Goal: Task Accomplishment & Management: Complete application form

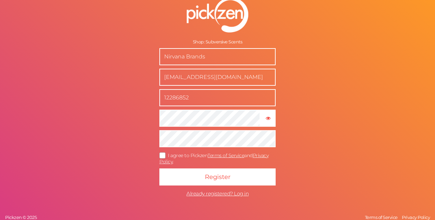
click at [207, 56] on input "Nirvana Brands" at bounding box center [217, 56] width 116 height 17
click at [195, 101] on input "12286852" at bounding box center [217, 97] width 116 height 17
drag, startPoint x: 200, startPoint y: 98, endPoint x: 138, endPoint y: 97, distance: 61.9
click at [138, 97] on form "Shop: Subversive Scents Nirvana Brands online@nirvanabrands.co.uk 12286852 × Sh…" at bounding box center [217, 99] width 171 height 231
click at [265, 121] on button "× Show password" at bounding box center [267, 118] width 15 height 17
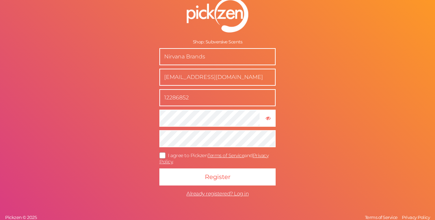
click at [179, 153] on span "I agree to Pickzen Terms of Service and Privacy Policy ." at bounding box center [213, 159] width 109 height 13
click at [0, 0] on input "I agree to Pickzen Terms of Service and Privacy Policy ." at bounding box center [0, 0] width 0 height 0
drag, startPoint x: 208, startPoint y: 103, endPoint x: 141, endPoint y: 100, distance: 66.4
click at [142, 100] on form "Shop: Subversive Scents Nirvana Brands online@nirvanabrands.co.uk 12286852 × Hi…" at bounding box center [217, 99] width 171 height 231
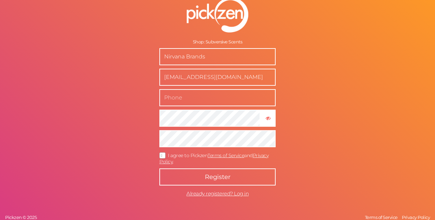
click at [193, 179] on button "Register" at bounding box center [217, 177] width 116 height 17
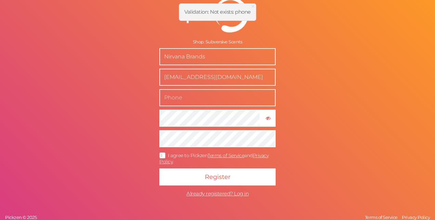
click at [156, 136] on form "Shop: Subversive Scents Nirvana Brands online@nirvanabrands.co.uk × Hide passwo…" at bounding box center [217, 99] width 171 height 231
drag, startPoint x: 184, startPoint y: 99, endPoint x: 181, endPoint y: 101, distance: 3.9
click at [184, 99] on input "text" at bounding box center [217, 97] width 116 height 17
paste input "7795 358995"
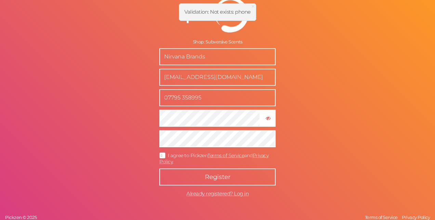
type input "07795 358995"
click at [242, 174] on button "Register" at bounding box center [217, 177] width 116 height 17
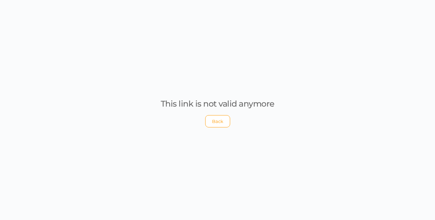
click at [221, 114] on div "This link is not valid anymore Back" at bounding box center [217, 110] width 435 height 220
click at [218, 120] on button "Back" at bounding box center [217, 121] width 25 height 12
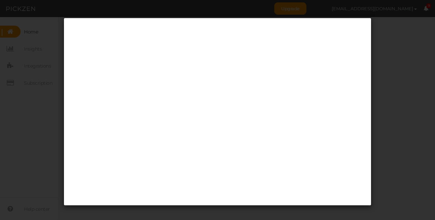
scroll to position [3, 0]
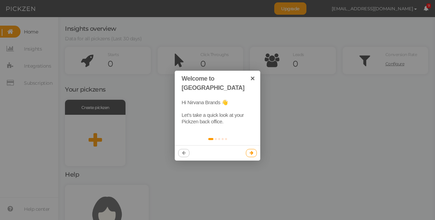
click at [251, 151] on icon at bounding box center [252, 153] width 4 height 4
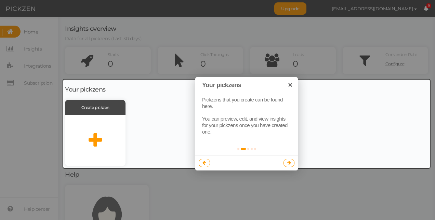
click at [288, 162] on icon at bounding box center [289, 163] width 4 height 4
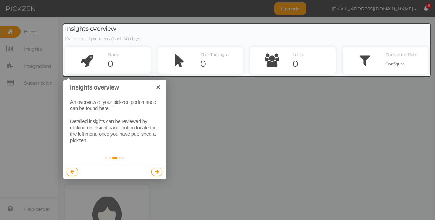
click at [155, 170] on icon at bounding box center [157, 172] width 4 height 4
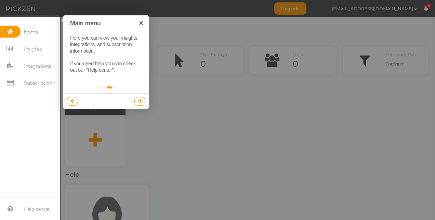
click at [140, 104] on link at bounding box center [139, 101] width 11 height 8
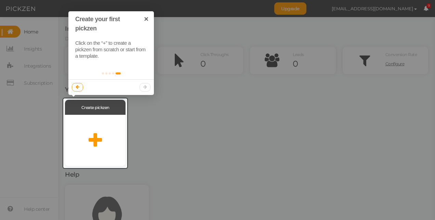
click at [146, 85] on div at bounding box center [111, 86] width 86 height 15
click at [147, 90] on div at bounding box center [111, 86] width 86 height 15
click at [183, 126] on div at bounding box center [217, 110] width 435 height 220
click at [149, 19] on link "×" at bounding box center [146, 18] width 15 height 15
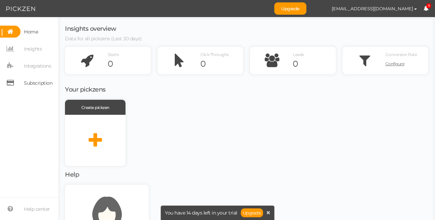
click at [17, 80] on icon at bounding box center [10, 83] width 21 height 12
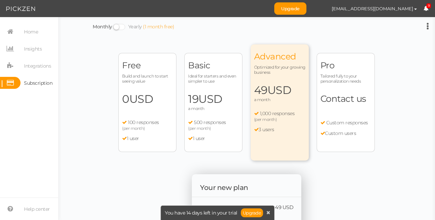
click at [203, 104] on span "USD" at bounding box center [210, 98] width 24 height 13
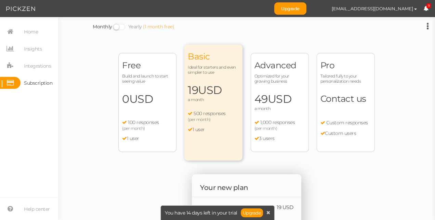
click at [155, 101] on span "0 USD" at bounding box center [147, 99] width 51 height 14
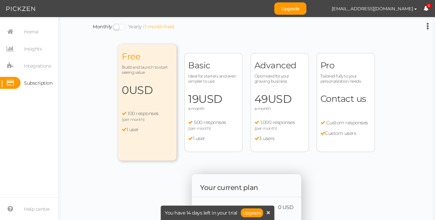
click at [214, 103] on span "USD" at bounding box center [210, 98] width 24 height 13
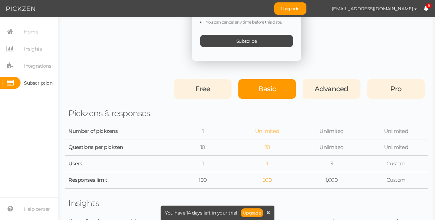
scroll to position [240, 0]
click at [206, 89] on span "Free" at bounding box center [202, 89] width 15 height 8
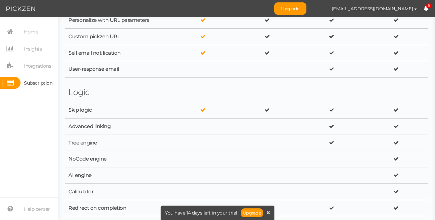
scroll to position [707, 0]
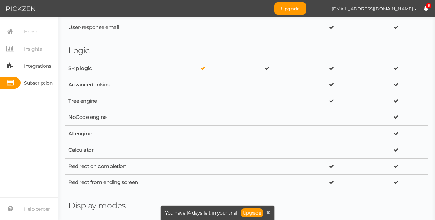
click at [43, 70] on span "Integrations" at bounding box center [37, 66] width 27 height 11
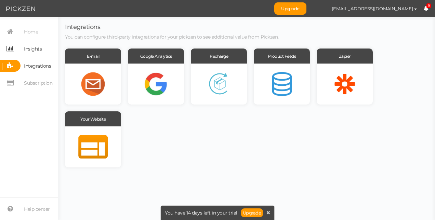
click at [29, 53] on span "Insights" at bounding box center [33, 48] width 18 height 11
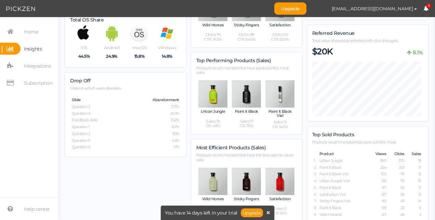
scroll to position [330, 0]
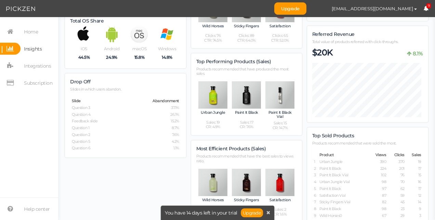
click at [98, 124] on td "Feedback slide" at bounding box center [98, 121] width 52 height 5
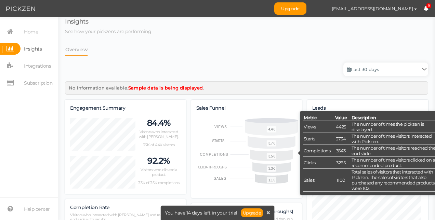
scroll to position [0, 0]
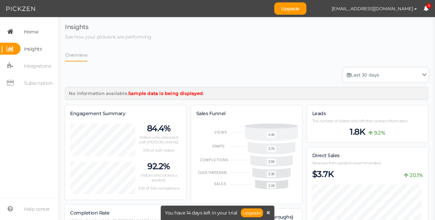
click at [34, 36] on span "Home" at bounding box center [31, 31] width 14 height 11
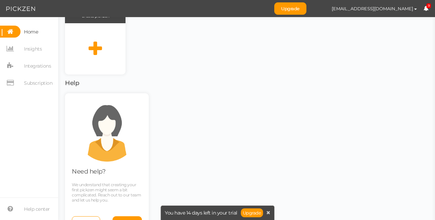
scroll to position [114, 0]
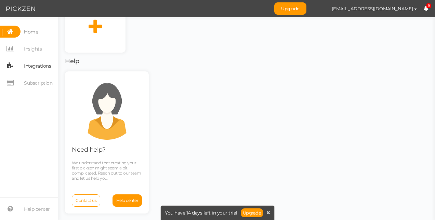
click at [37, 66] on span "Integrations" at bounding box center [37, 66] width 27 height 11
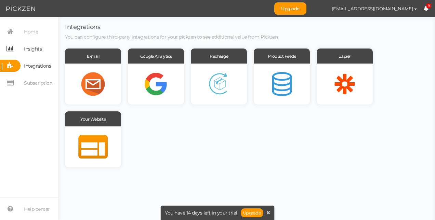
click at [28, 45] on span "Insights" at bounding box center [33, 48] width 18 height 11
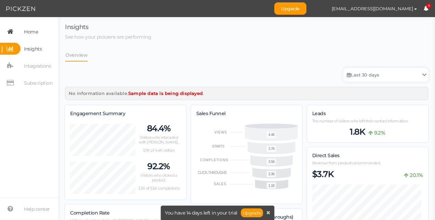
click at [39, 30] on link "Home" at bounding box center [29, 32] width 58 height 12
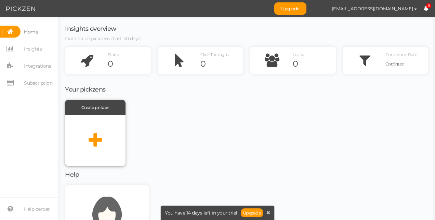
click at [121, 127] on div at bounding box center [95, 140] width 61 height 51
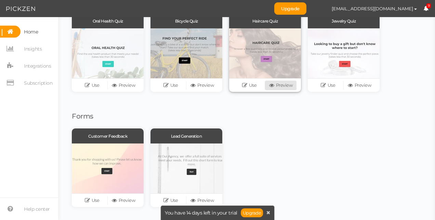
click at [287, 83] on link "Preview" at bounding box center [280, 86] width 31 height 10
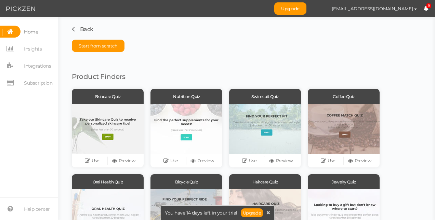
click at [47, 218] on nav "Help center" at bounding box center [29, 209] width 58 height 23
click at [42, 211] on span "Help center" at bounding box center [37, 209] width 26 height 11
